Goal: Task Accomplishment & Management: Manage account settings

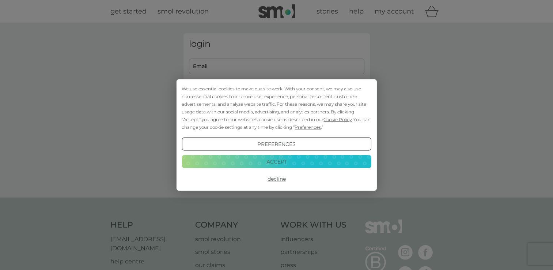
click at [233, 69] on div "We use essential cookies to make our site work. With your consent, we may also …" at bounding box center [276, 135] width 553 height 270
click at [285, 162] on button "Accept" at bounding box center [276, 161] width 189 height 13
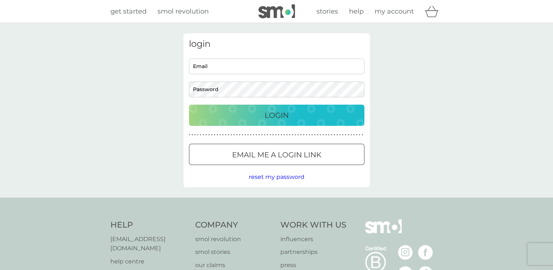
click at [235, 69] on input "Email" at bounding box center [276, 66] width 175 height 16
type input "[EMAIL_ADDRESS][DOMAIN_NAME]"
click at [189, 104] on button "Login" at bounding box center [276, 114] width 175 height 21
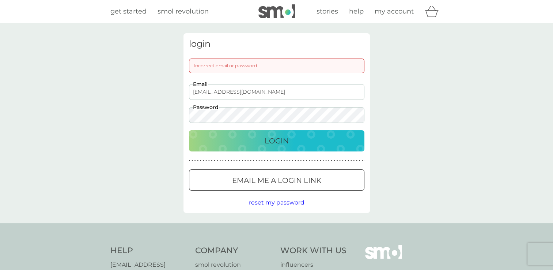
click at [189, 130] on button "Login" at bounding box center [276, 140] width 175 height 21
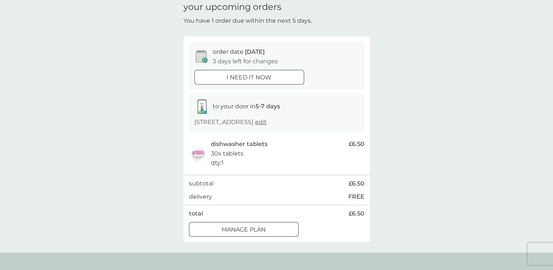
scroll to position [73, 0]
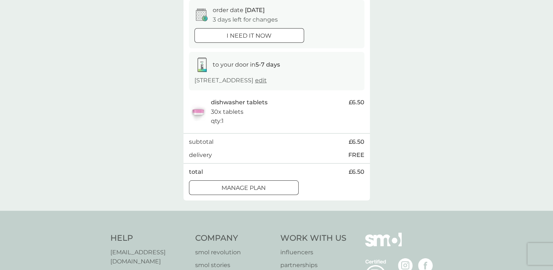
click at [263, 189] on p "Manage plan" at bounding box center [243, 187] width 44 height 9
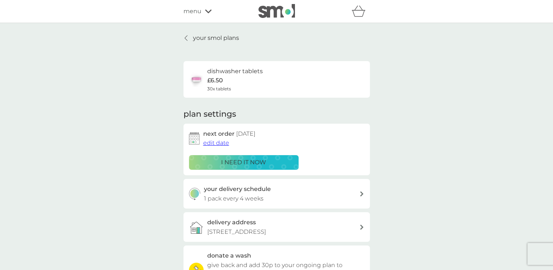
click at [212, 142] on span "edit date" at bounding box center [216, 142] width 26 height 7
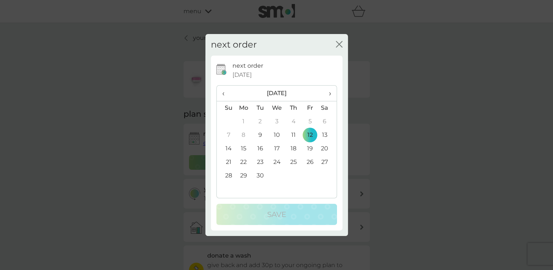
click at [310, 148] on td "19" at bounding box center [310, 149] width 16 height 14
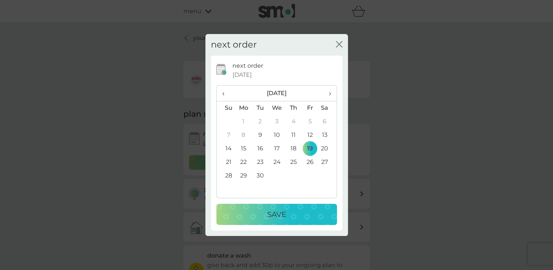
click at [242, 163] on td "22" at bounding box center [243, 162] width 17 height 14
click at [262, 216] on div "Save" at bounding box center [277, 214] width 106 height 12
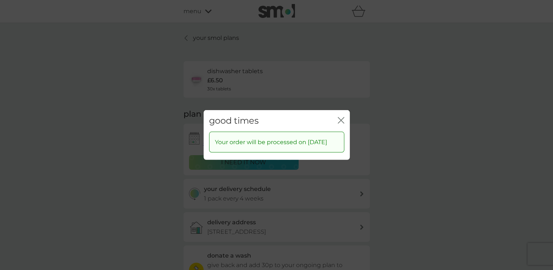
click at [342, 117] on icon "close" at bounding box center [341, 120] width 7 height 7
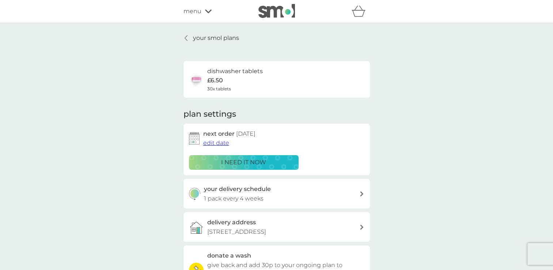
click at [209, 12] on icon at bounding box center [208, 11] width 7 height 4
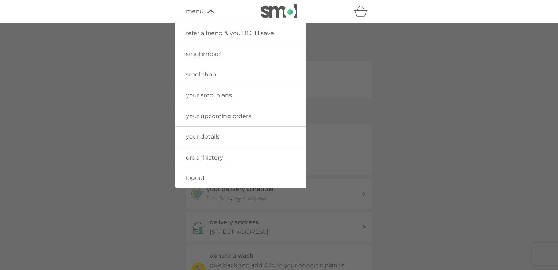
click at [198, 177] on span "logout" at bounding box center [195, 177] width 19 height 7
